Goal: Information Seeking & Learning: Learn about a topic

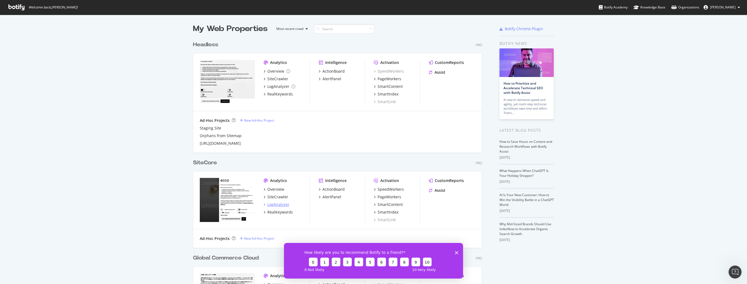
click at [281, 204] on div "LogAnalyzer" at bounding box center [279, 204] width 22 height 5
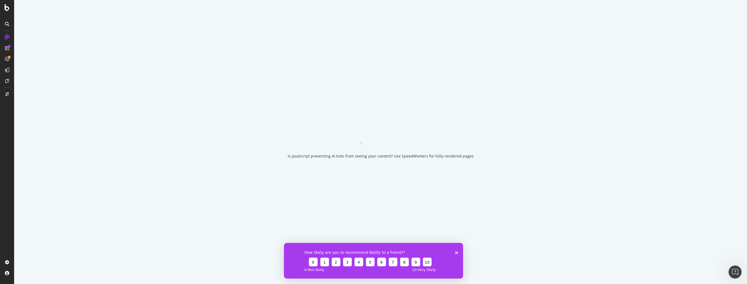
click at [456, 251] on polygon "Close survey" at bounding box center [456, 251] width 3 height 3
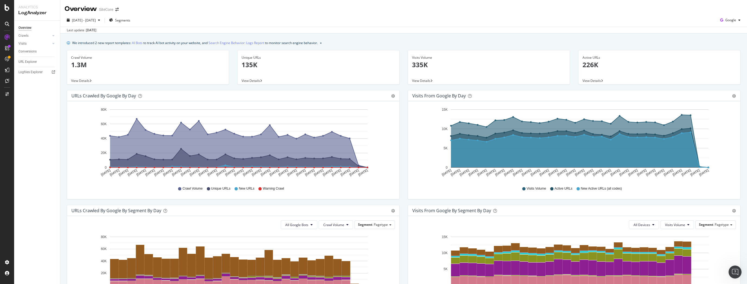
click at [30, 109] on div "Overview Crawls Daily Distribution Segments Distribution HTTP Codes Resources V…" at bounding box center [37, 152] width 46 height 263
click at [35, 74] on div "Logfiles Explorer" at bounding box center [30, 72] width 24 height 6
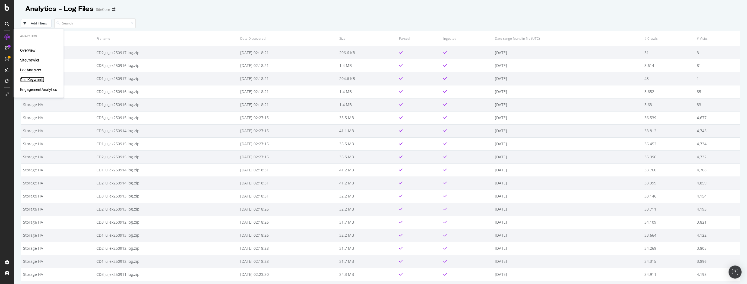
click at [33, 78] on div "RealKeywords" at bounding box center [32, 79] width 24 height 5
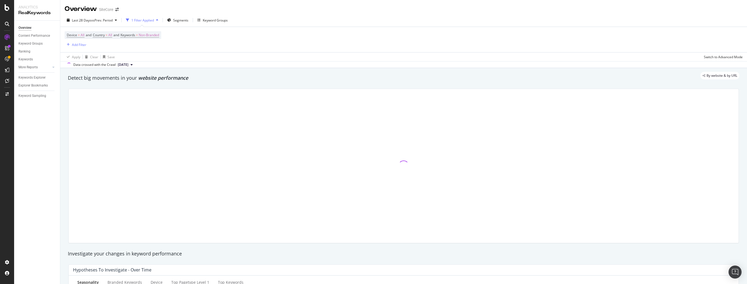
click at [50, 113] on div "Overview Content Performance Keyword Groups Ranking Keywords More Reports Count…" at bounding box center [37, 152] width 46 height 263
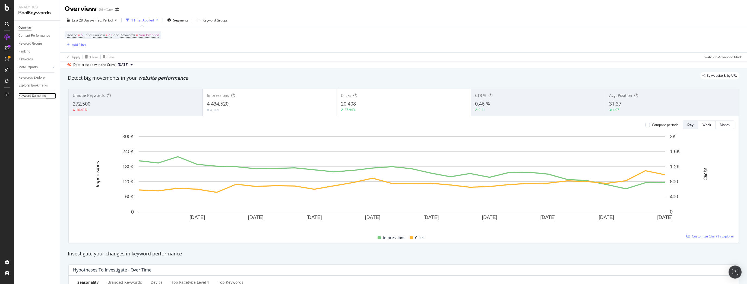
click at [37, 95] on div "Keyword Sampling" at bounding box center [32, 96] width 28 height 6
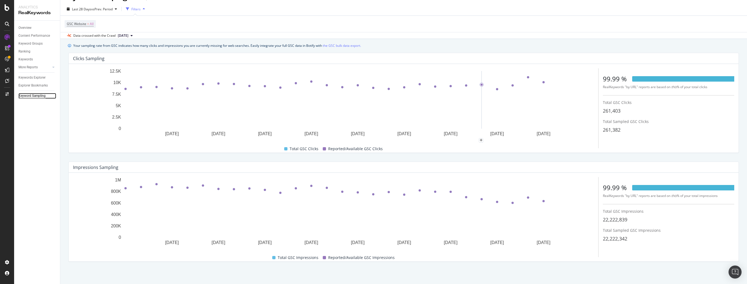
scroll to position [12, 0]
